Goal: Find specific page/section: Find specific page/section

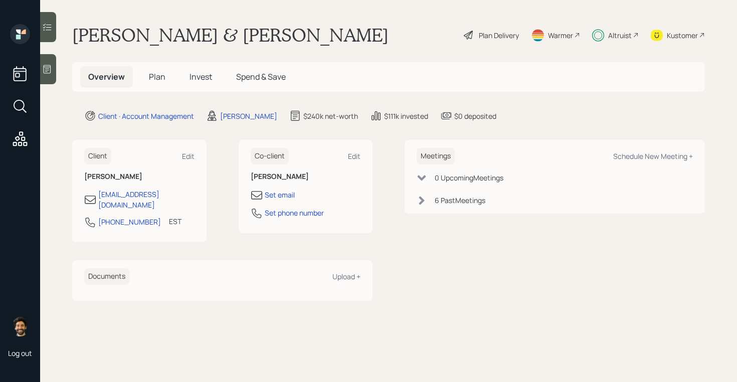
click at [49, 69] on icon at bounding box center [47, 69] width 10 height 10
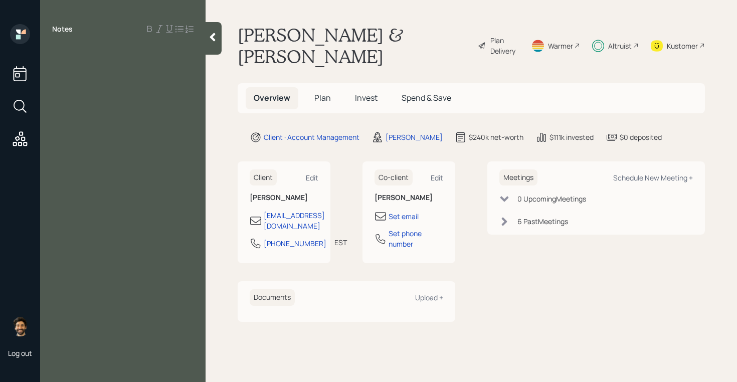
click at [212, 41] on icon at bounding box center [213, 37] width 10 height 10
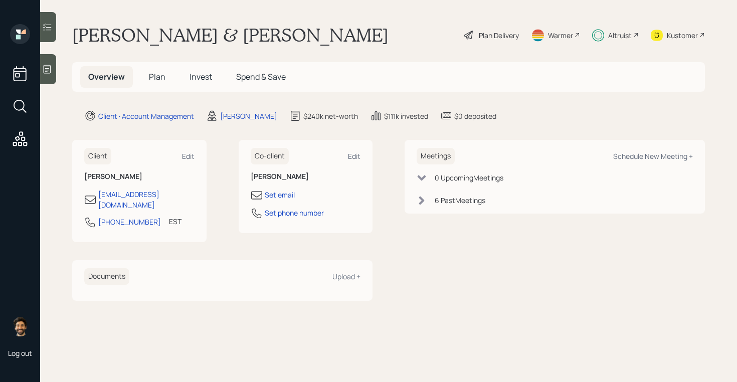
click at [146, 74] on h5 "Plan" at bounding box center [157, 77] width 33 height 22
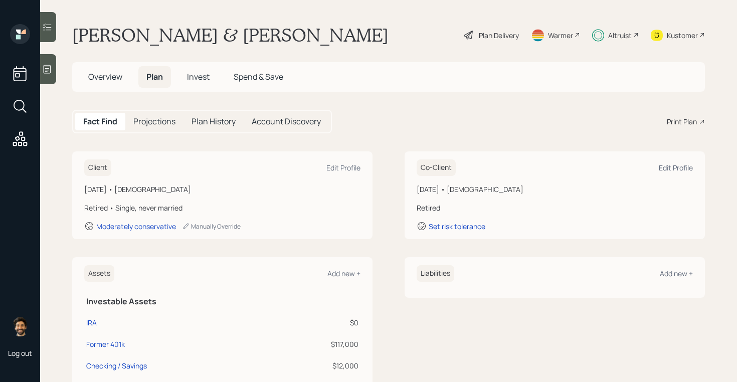
click at [195, 73] on span "Invest" at bounding box center [198, 76] width 23 height 11
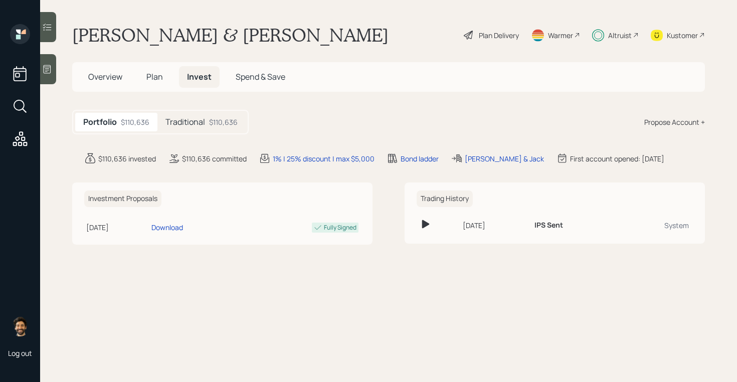
click at [149, 79] on span "Plan" at bounding box center [154, 76] width 17 height 11
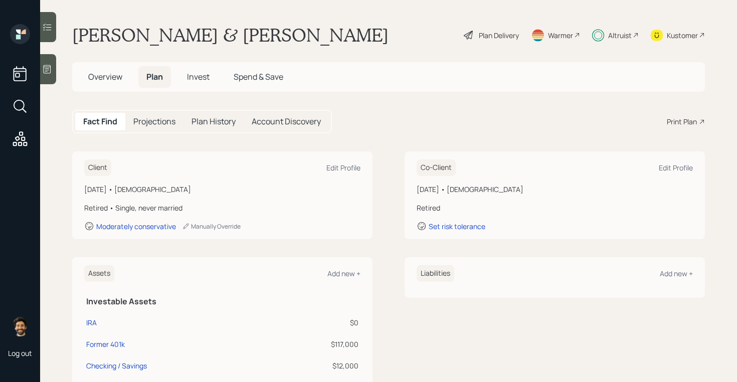
click at [197, 80] on span "Invest" at bounding box center [198, 76] width 23 height 11
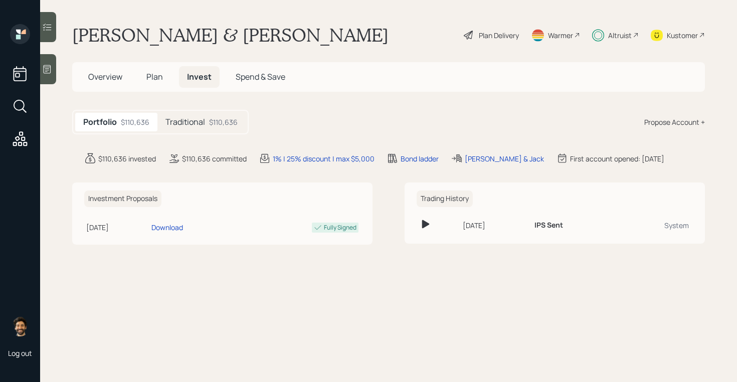
click at [193, 118] on h5 "Traditional" at bounding box center [185, 122] width 40 height 10
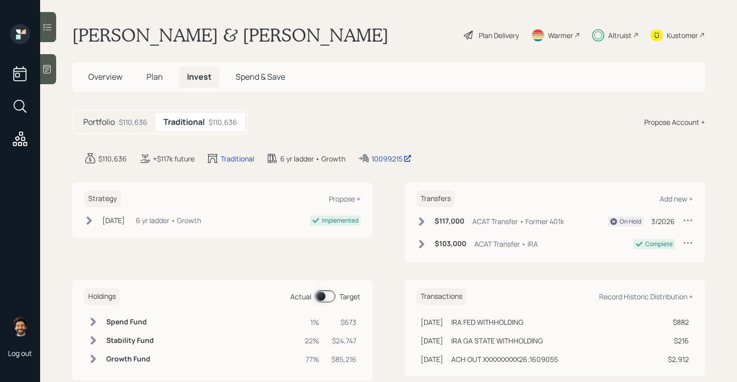
click at [155, 73] on span "Plan" at bounding box center [154, 76] width 17 height 11
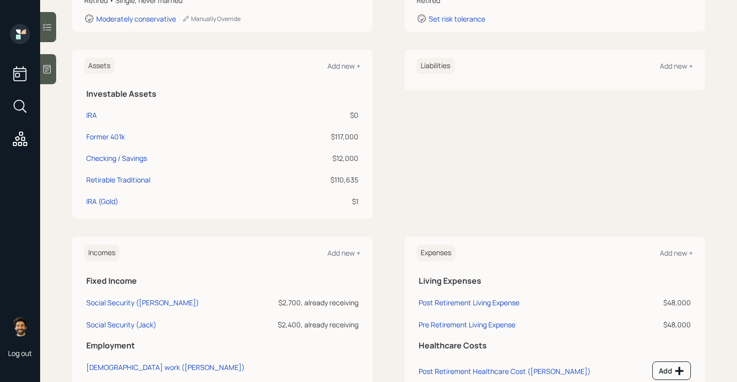
scroll to position [209, 0]
